Goal: Information Seeking & Learning: Learn about a topic

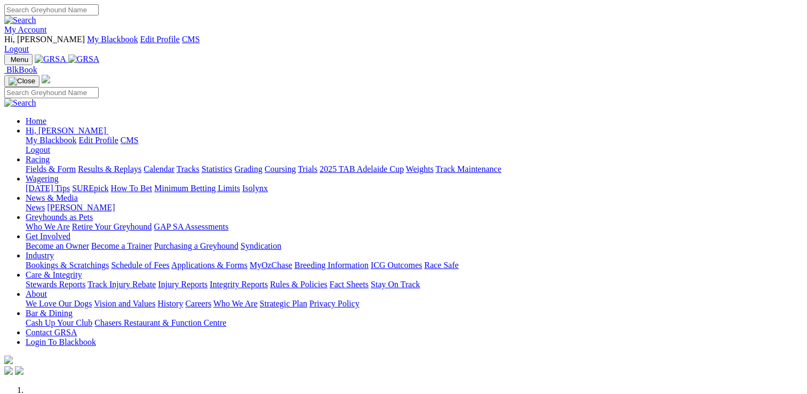
scroll to position [320, 0]
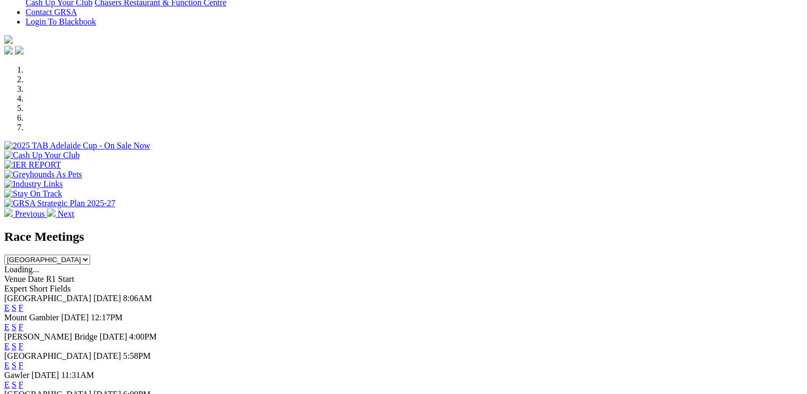
click at [23, 322] on link "F" at bounding box center [21, 326] width 5 height 9
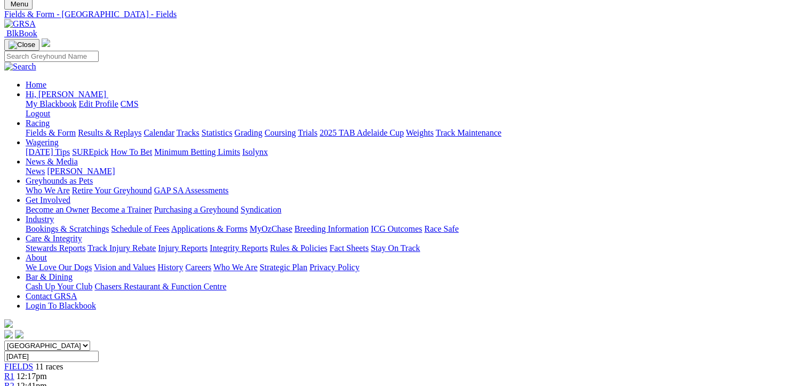
scroll to position [53, 0]
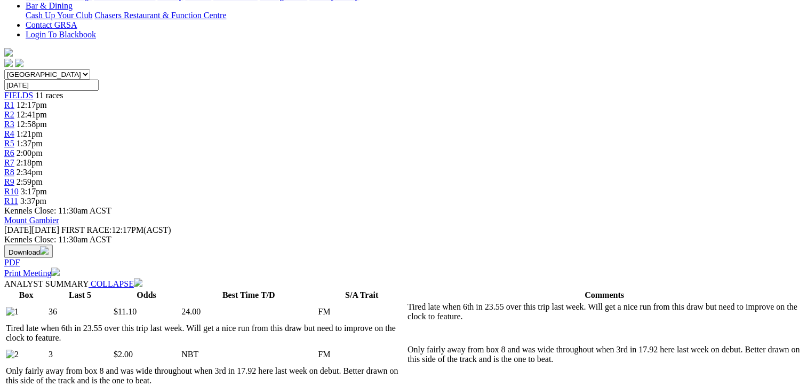
scroll to position [213, 0]
